Goal: Task Accomplishment & Management: Use online tool/utility

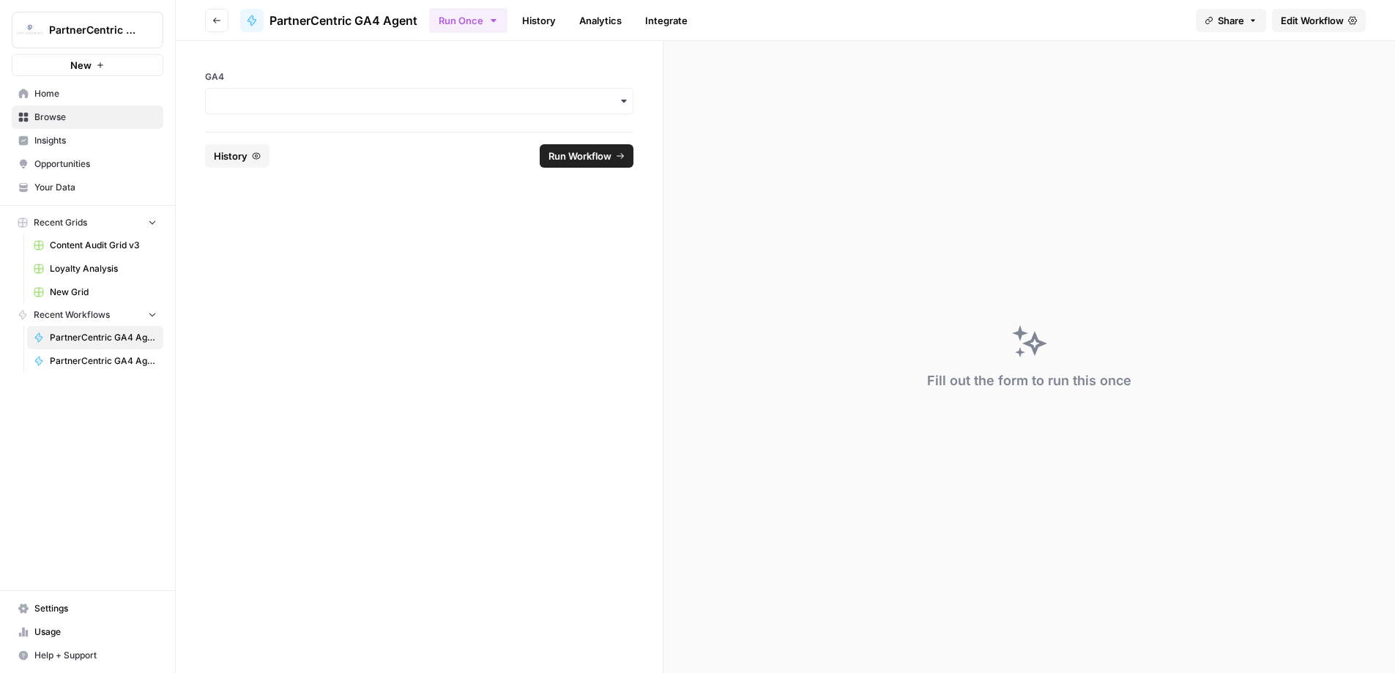
click at [107, 356] on span "PartnerCentric GA4 Agent - [DATE] -Leads - SQLs" at bounding box center [103, 360] width 107 height 13
click at [437, 89] on div "button" at bounding box center [419, 101] width 428 height 26
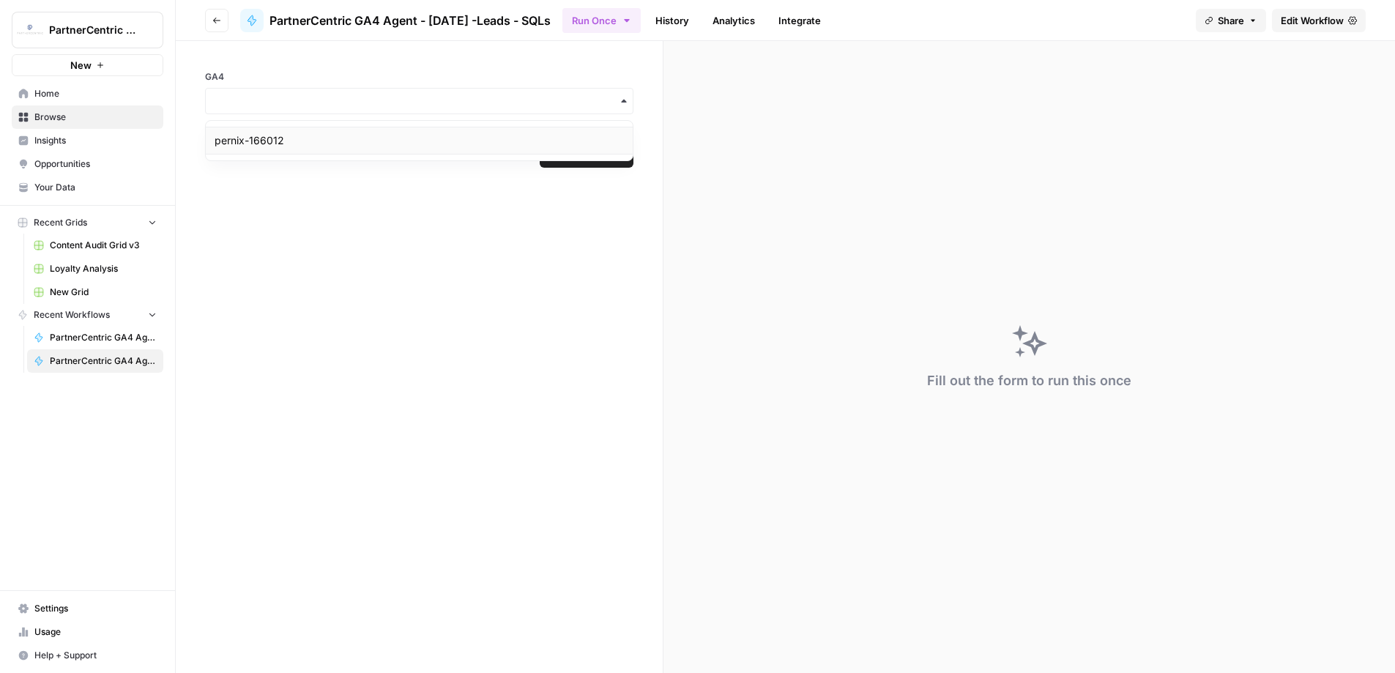
click at [337, 144] on div "pernix-166012" at bounding box center [419, 141] width 427 height 28
click at [580, 152] on span "Run Workflow" at bounding box center [579, 156] width 63 height 15
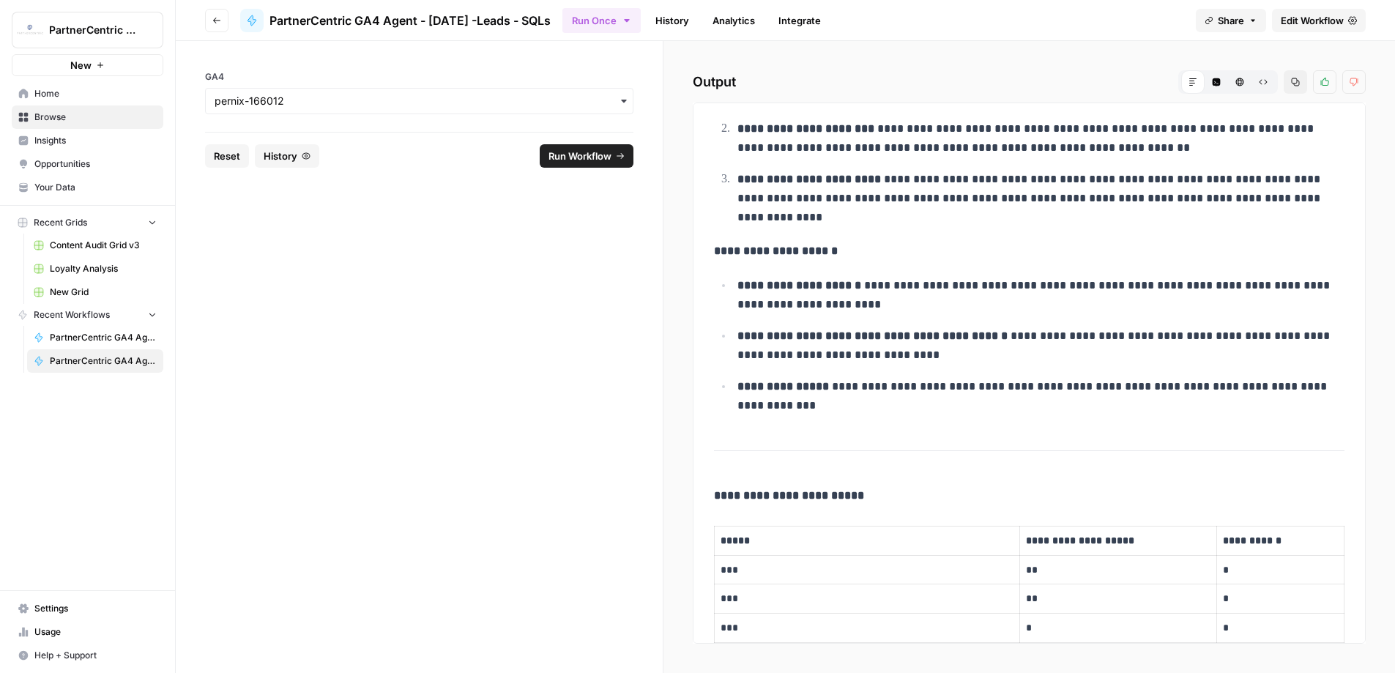
scroll to position [875, 0]
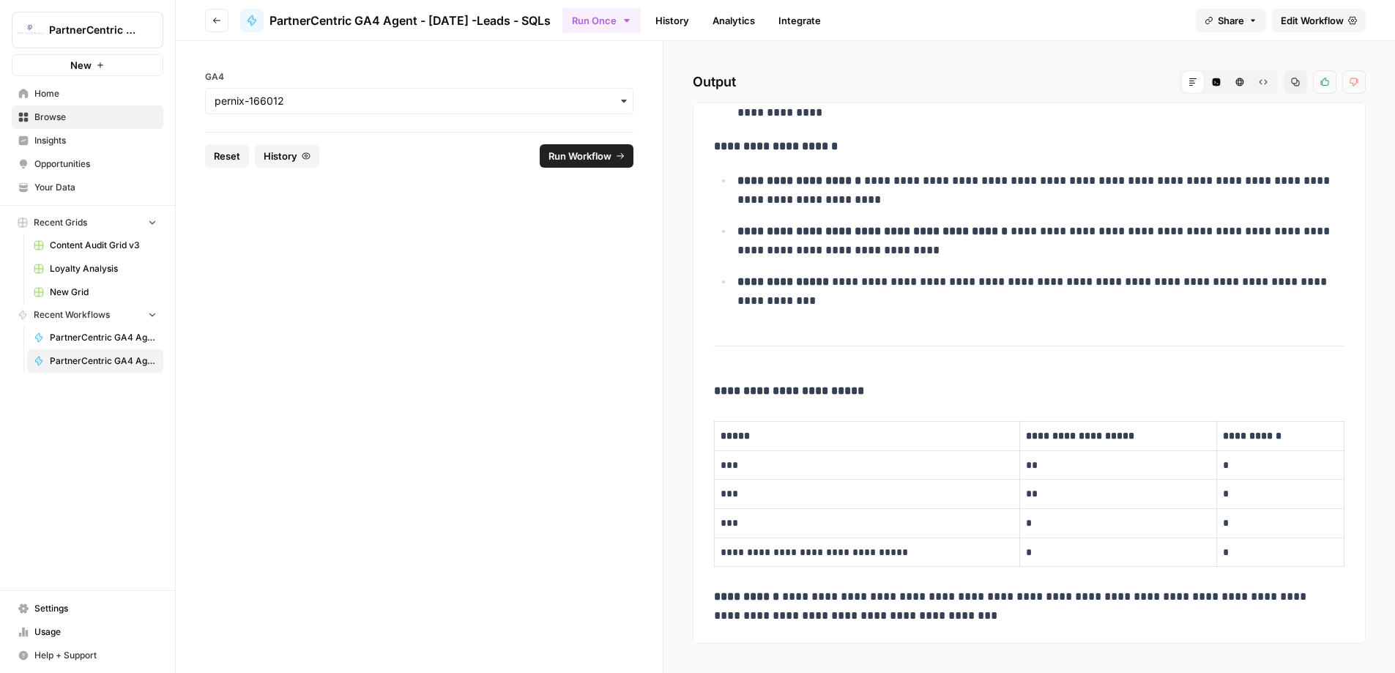
click at [1303, 15] on span "Edit Workflow" at bounding box center [1312, 20] width 63 height 15
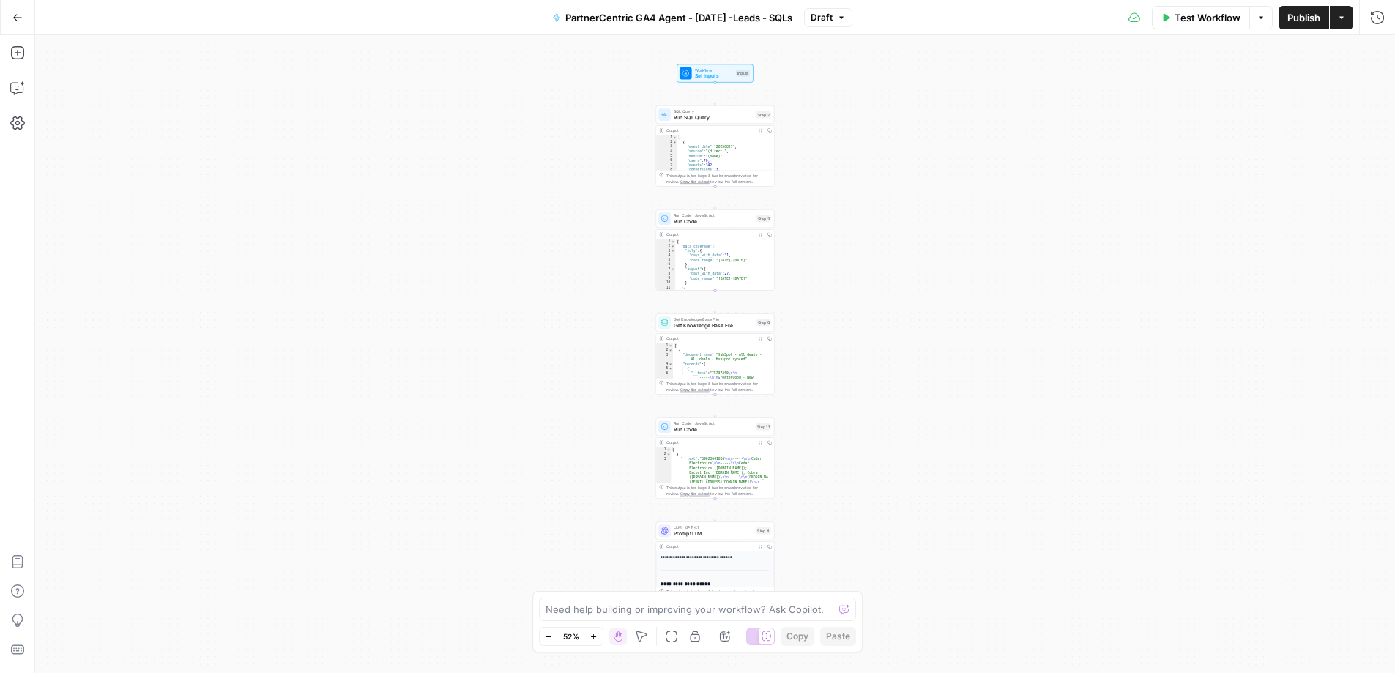
type textarea "**********"
click at [707, 272] on div "{ "data_coverage" : { "july" : { "days_with_data" : 31 , "date_range" : "[DATE]…" at bounding box center [721, 269] width 93 height 60
click at [529, 281] on div "**********" at bounding box center [715, 354] width 1360 height 638
click at [1016, 119] on div "**********" at bounding box center [715, 354] width 1360 height 638
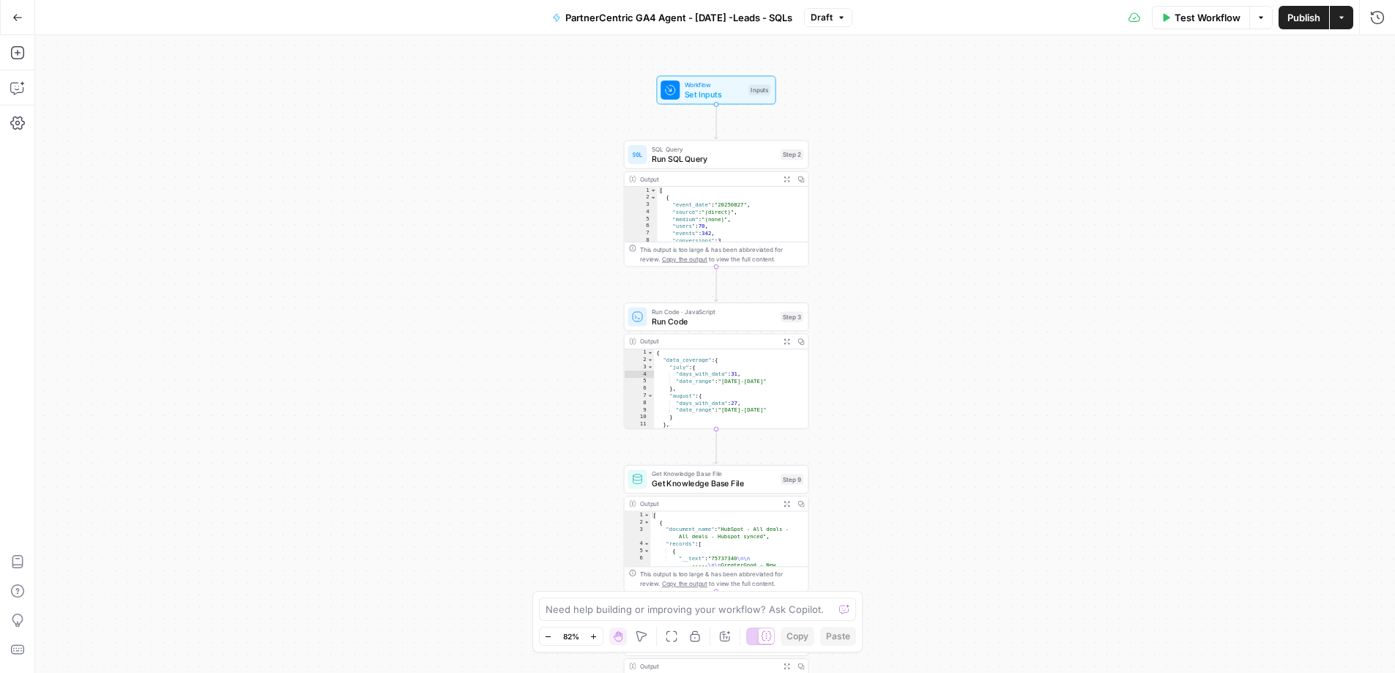
click at [26, 15] on button "Go Back" at bounding box center [17, 17] width 26 height 26
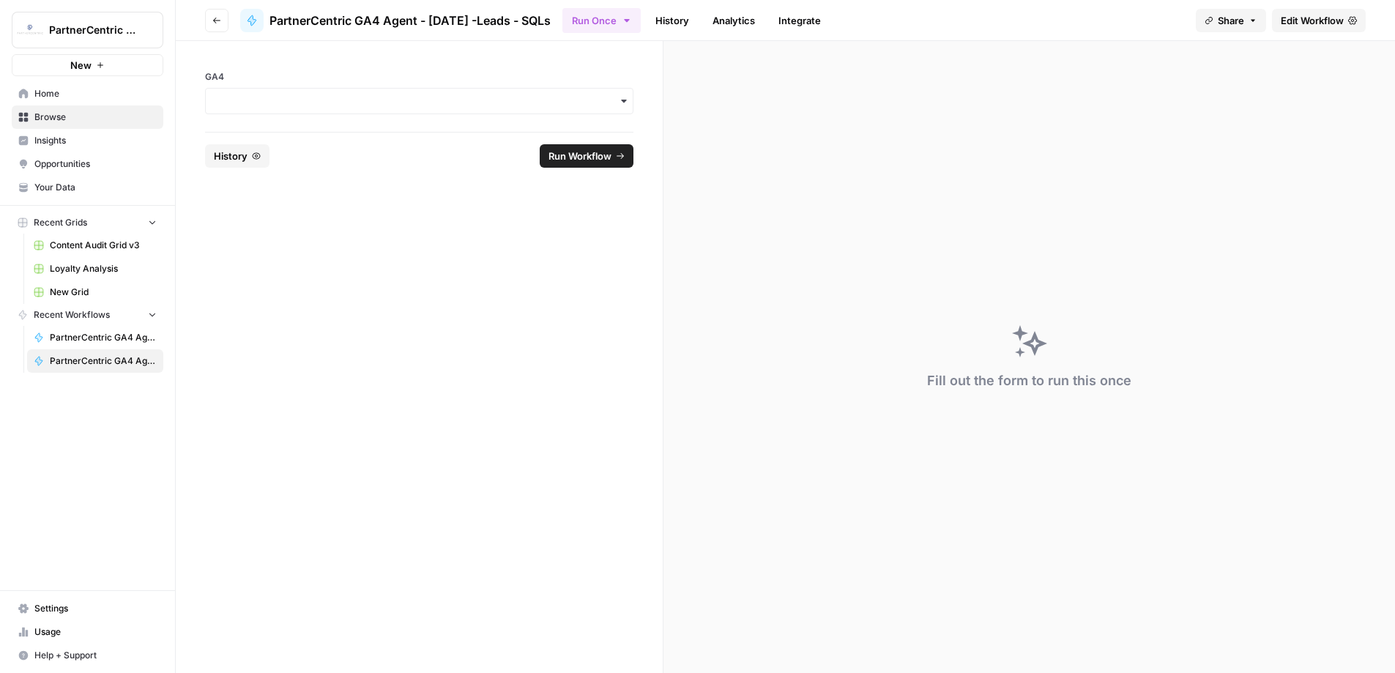
click at [589, 155] on span "Run Workflow" at bounding box center [579, 156] width 63 height 15
click at [358, 78] on label "GA4" at bounding box center [419, 76] width 428 height 13
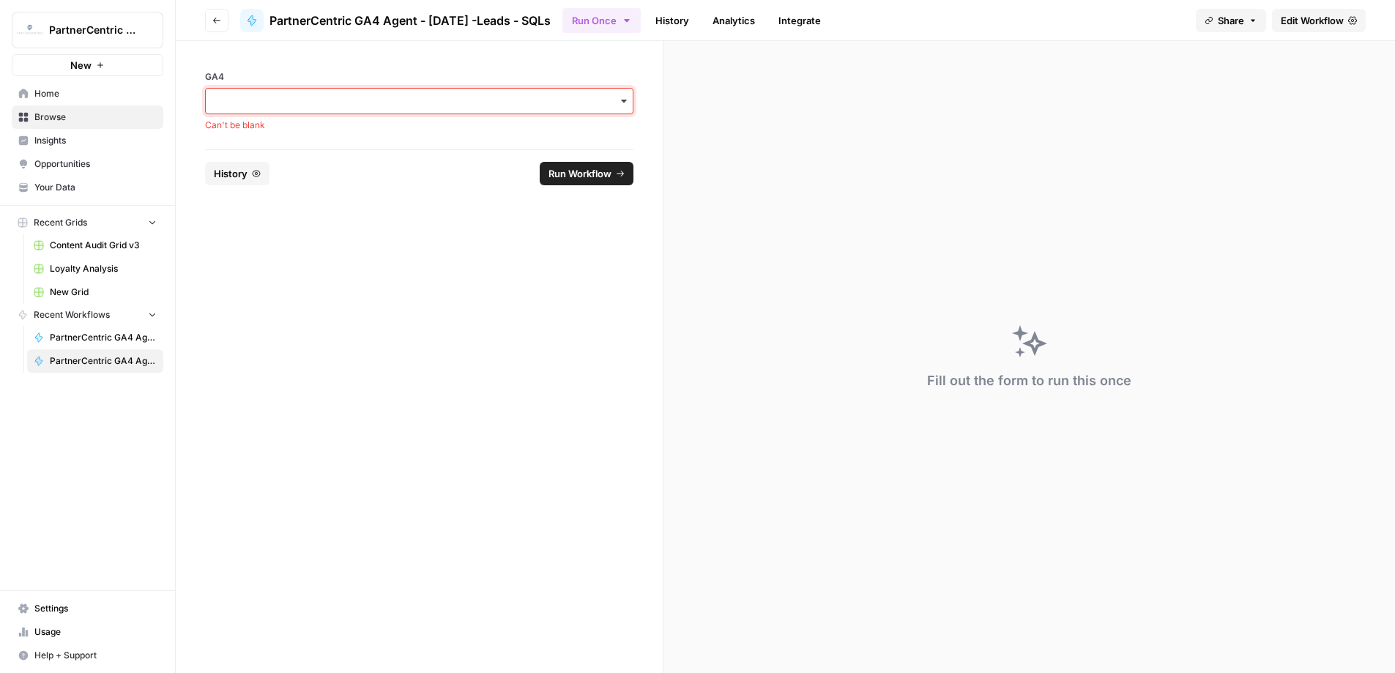
click at [358, 94] on input "GA4" at bounding box center [419, 101] width 409 height 15
click at [352, 94] on input "GA4" at bounding box center [419, 101] width 409 height 15
click at [305, 97] on input "GA4" at bounding box center [419, 101] width 409 height 15
click at [288, 130] on div "pernix-166012" at bounding box center [419, 141] width 427 height 28
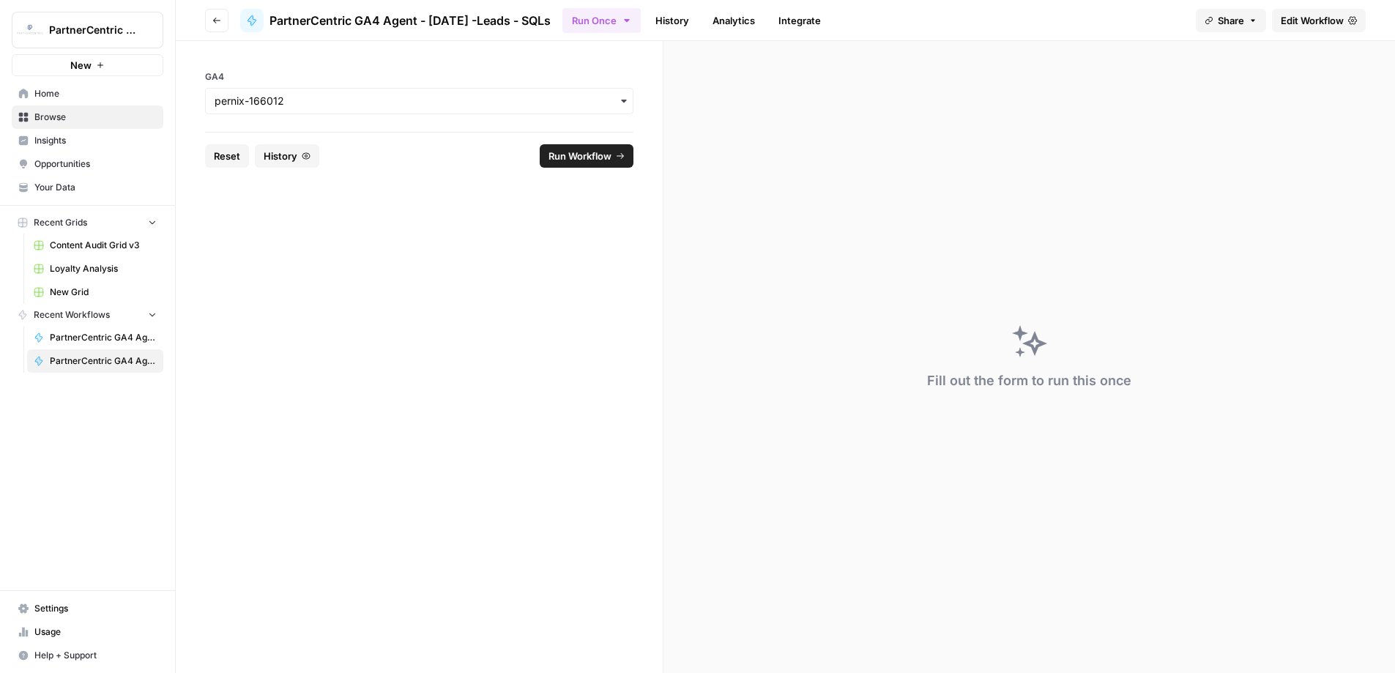
click at [556, 156] on span "Run Workflow" at bounding box center [579, 156] width 63 height 15
